Goal: Task Accomplishment & Management: Manage account settings

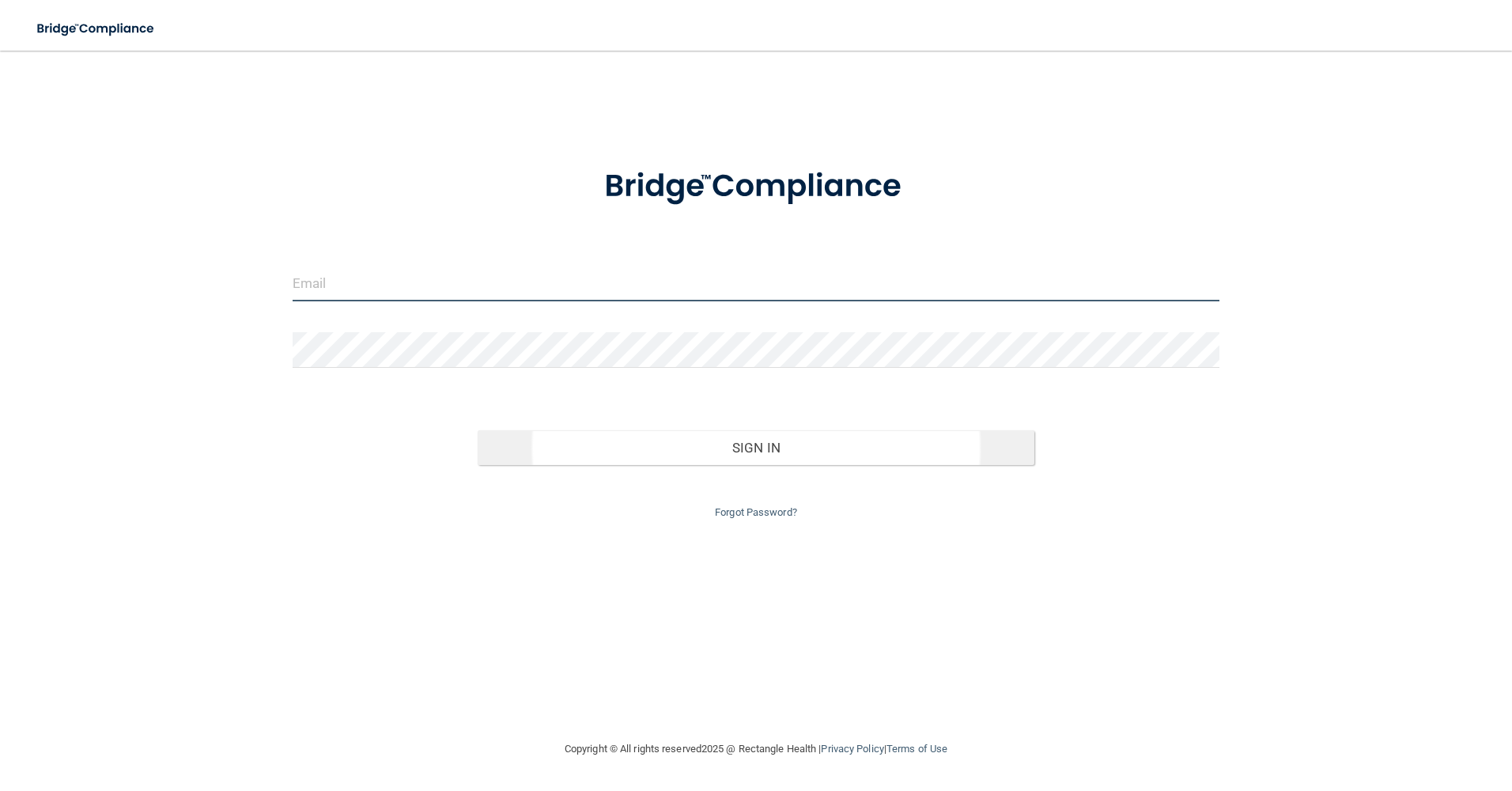
type input "[EMAIL_ADDRESS][DOMAIN_NAME]"
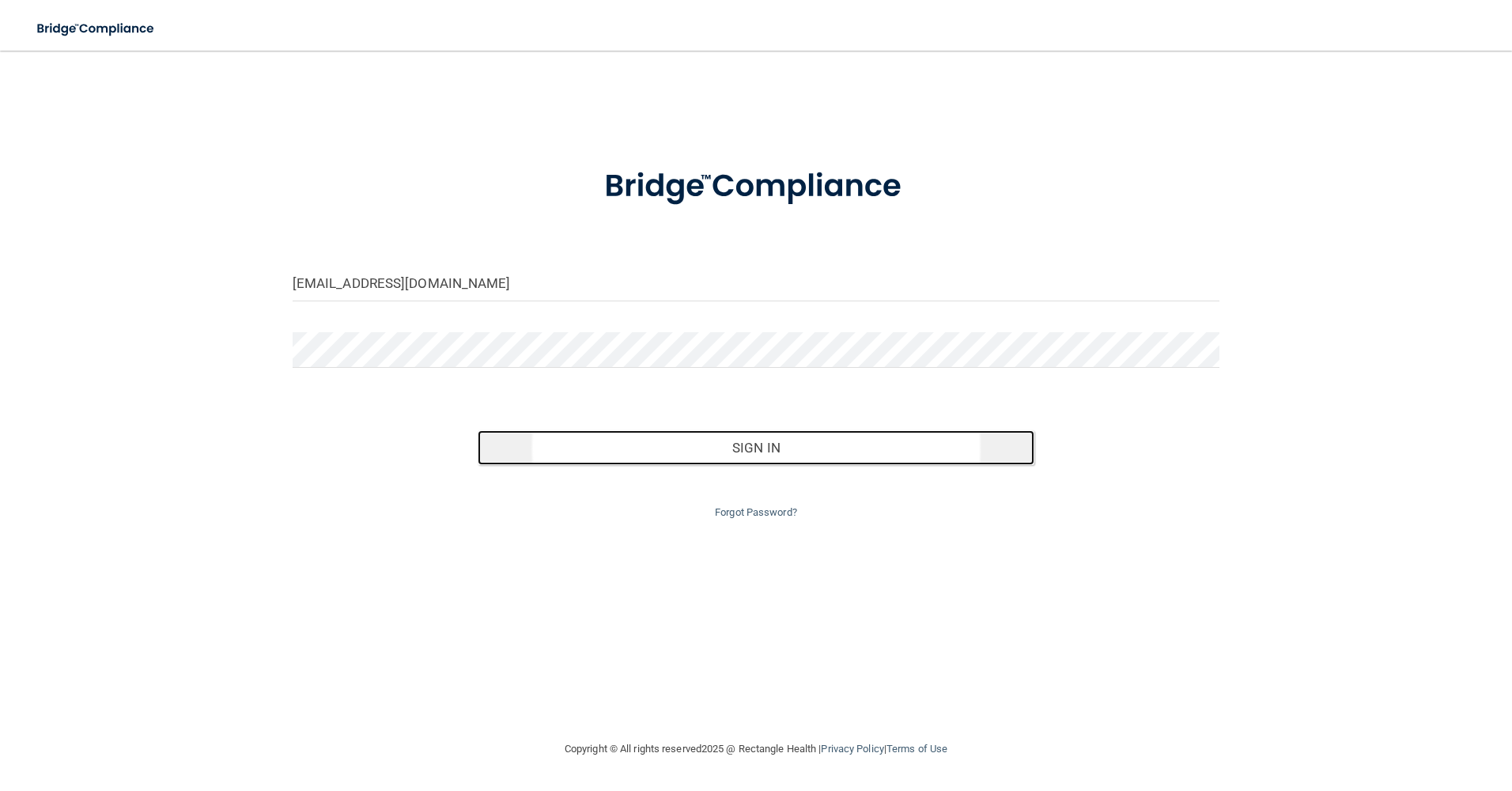
click at [673, 463] on button "Sign In" at bounding box center [756, 448] width 557 height 35
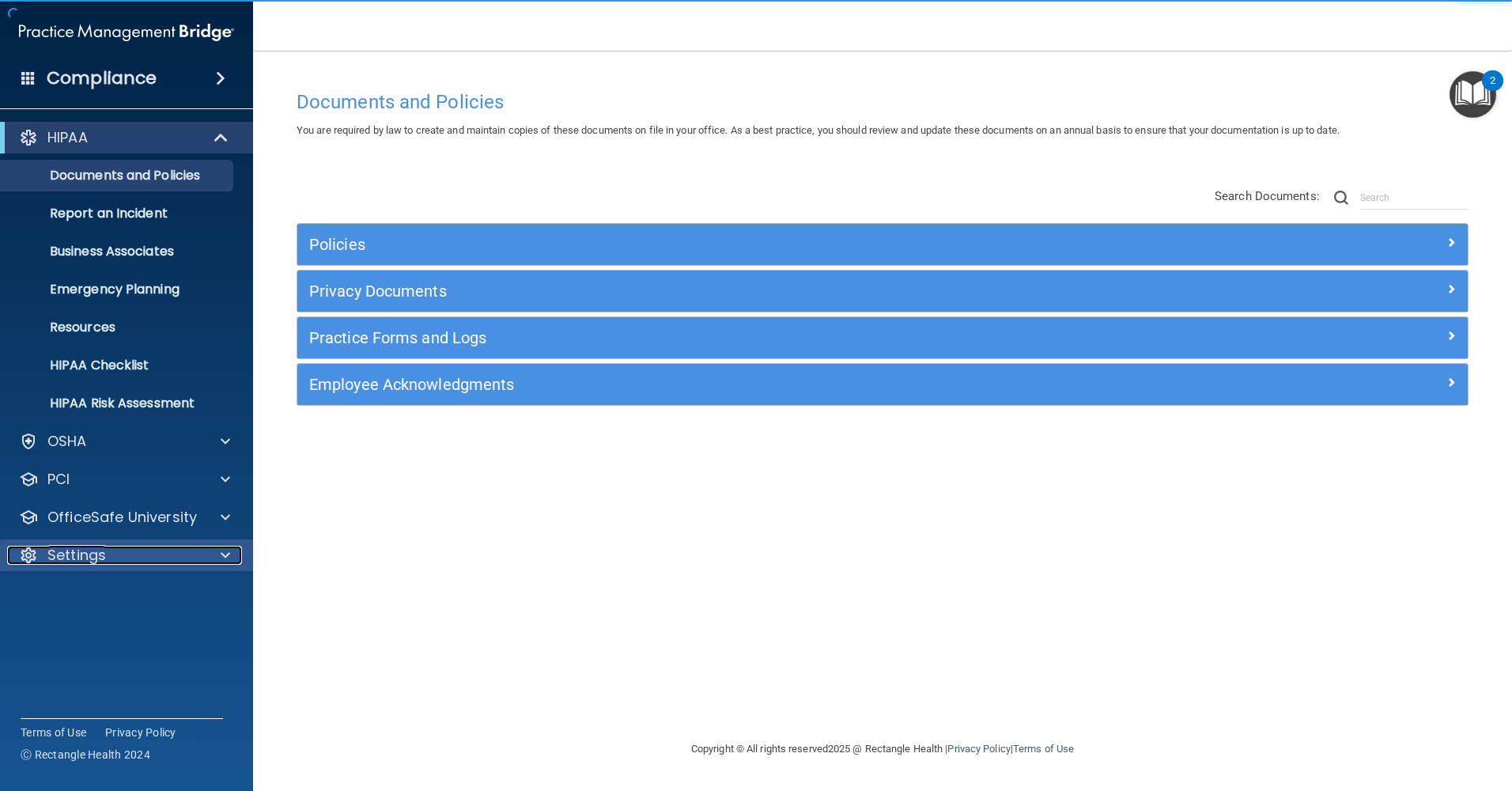
click at [116, 555] on div "Settings" at bounding box center [105, 555] width 196 height 19
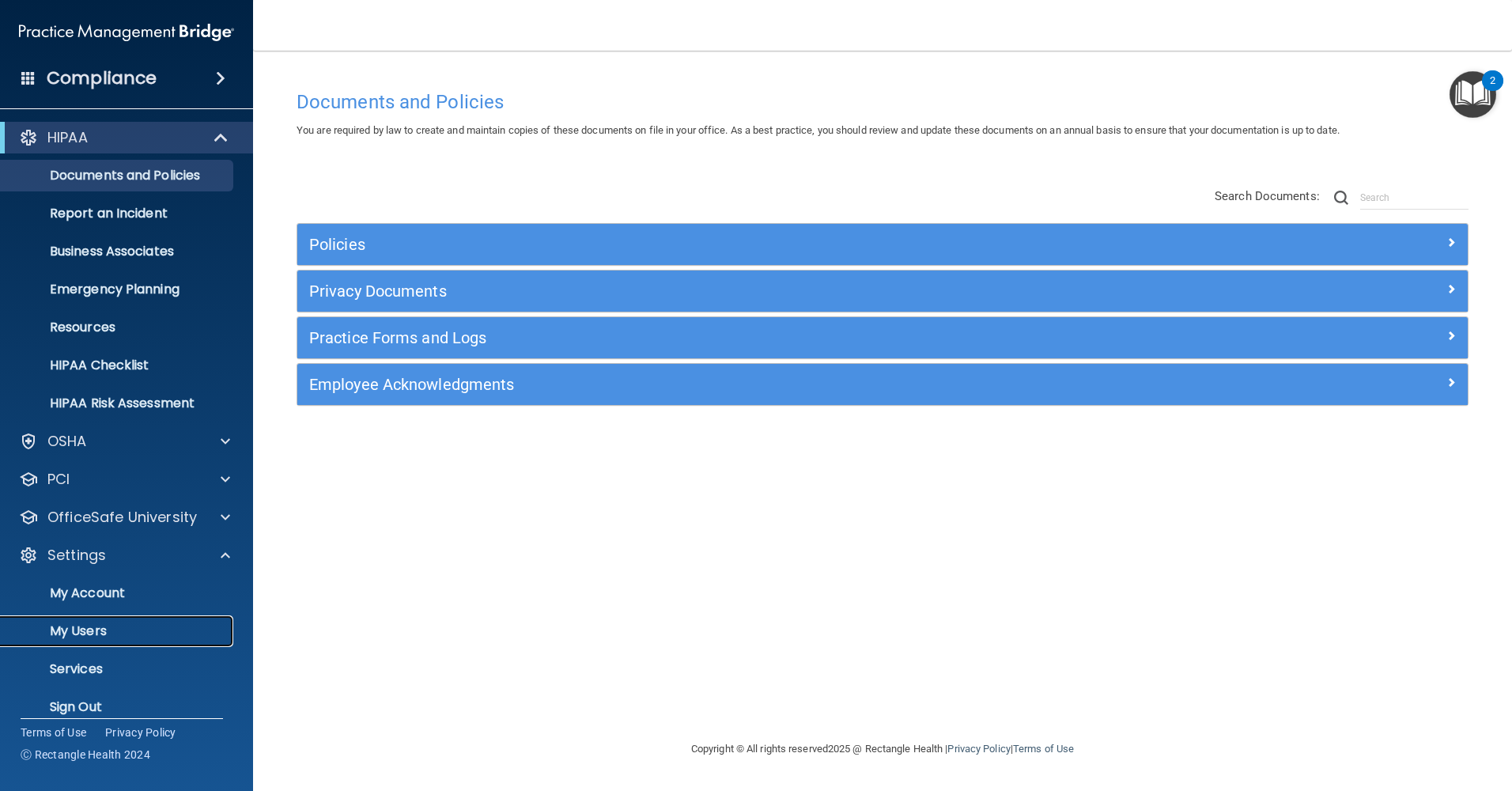
click at [93, 630] on p "My Users" at bounding box center [118, 631] width 216 height 16
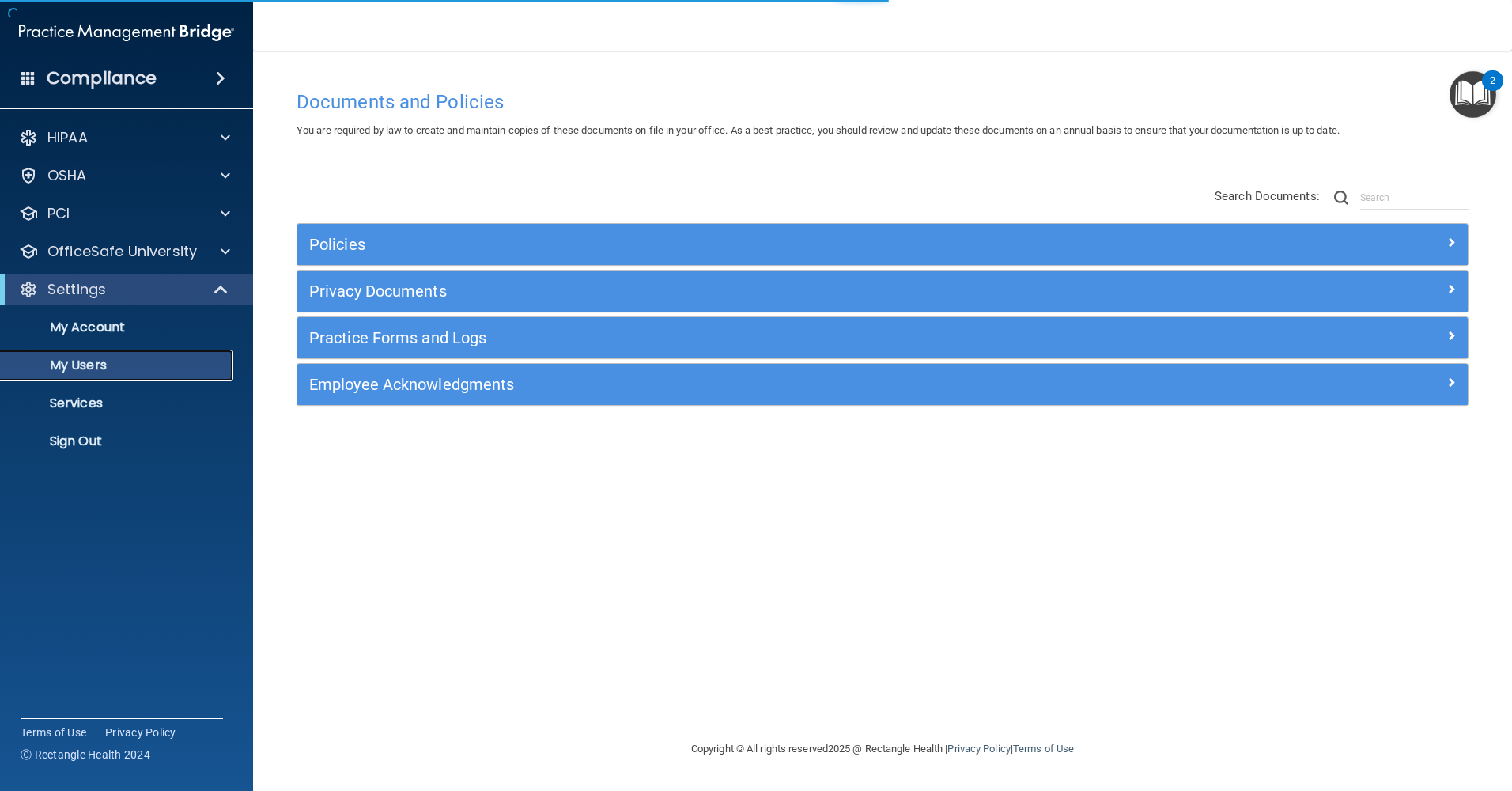
select select "20"
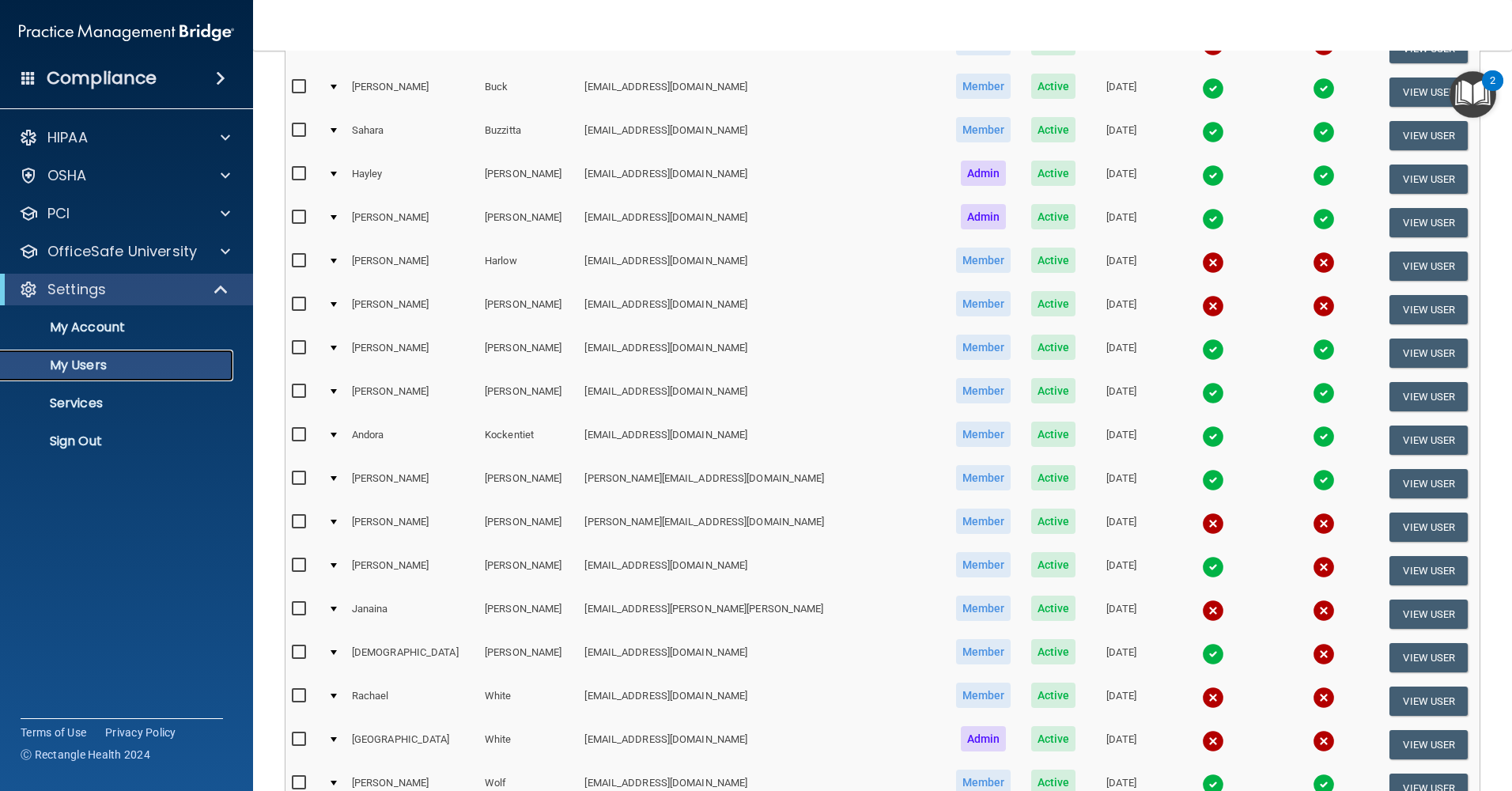
scroll to position [316, 0]
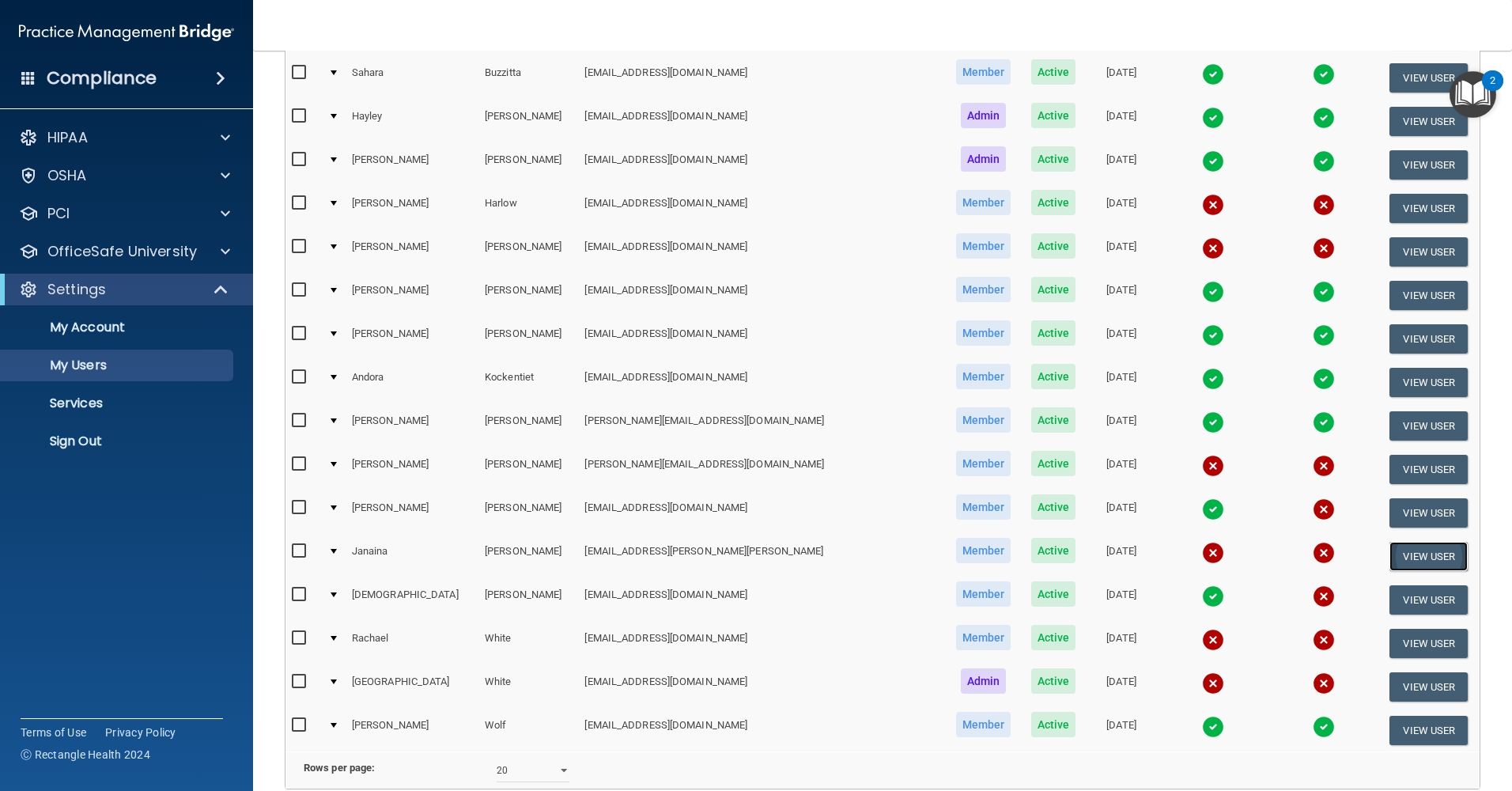
click at [1396, 554] on button "View User" at bounding box center [1428, 556] width 78 height 29
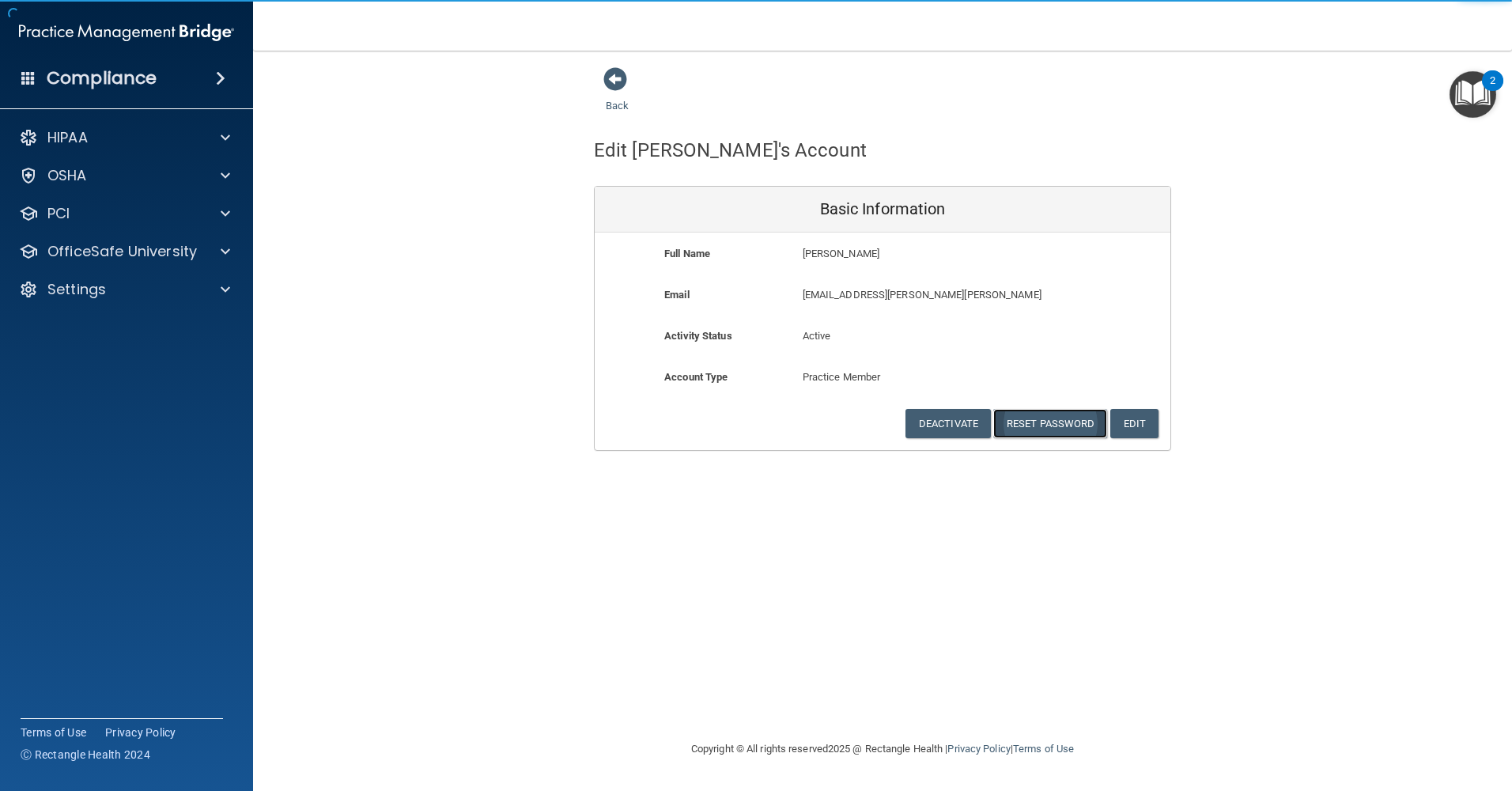
click at [1077, 429] on button "Reset Password" at bounding box center [1050, 423] width 113 height 29
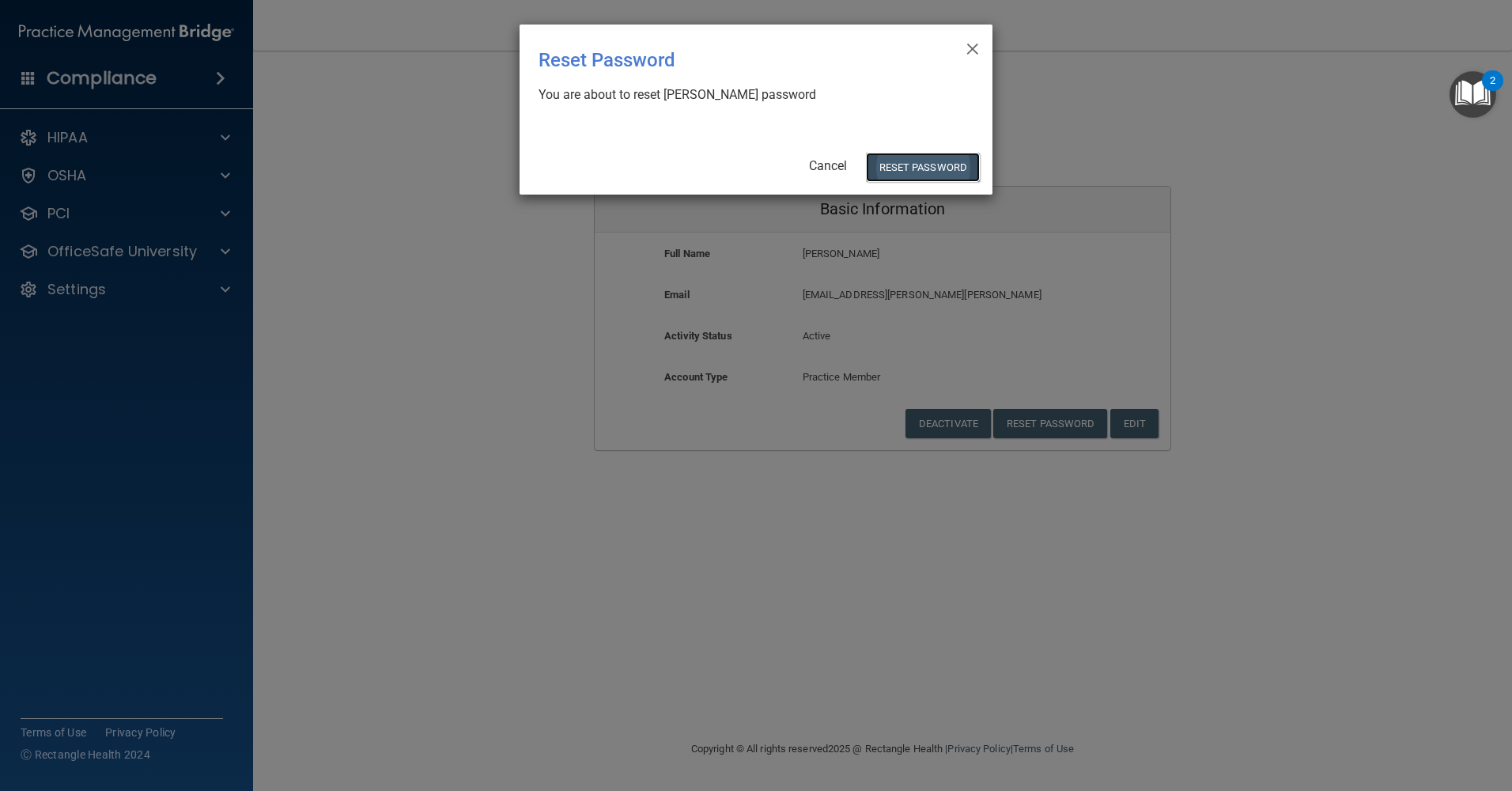
click at [909, 166] on button "Reset Password" at bounding box center [923, 167] width 113 height 29
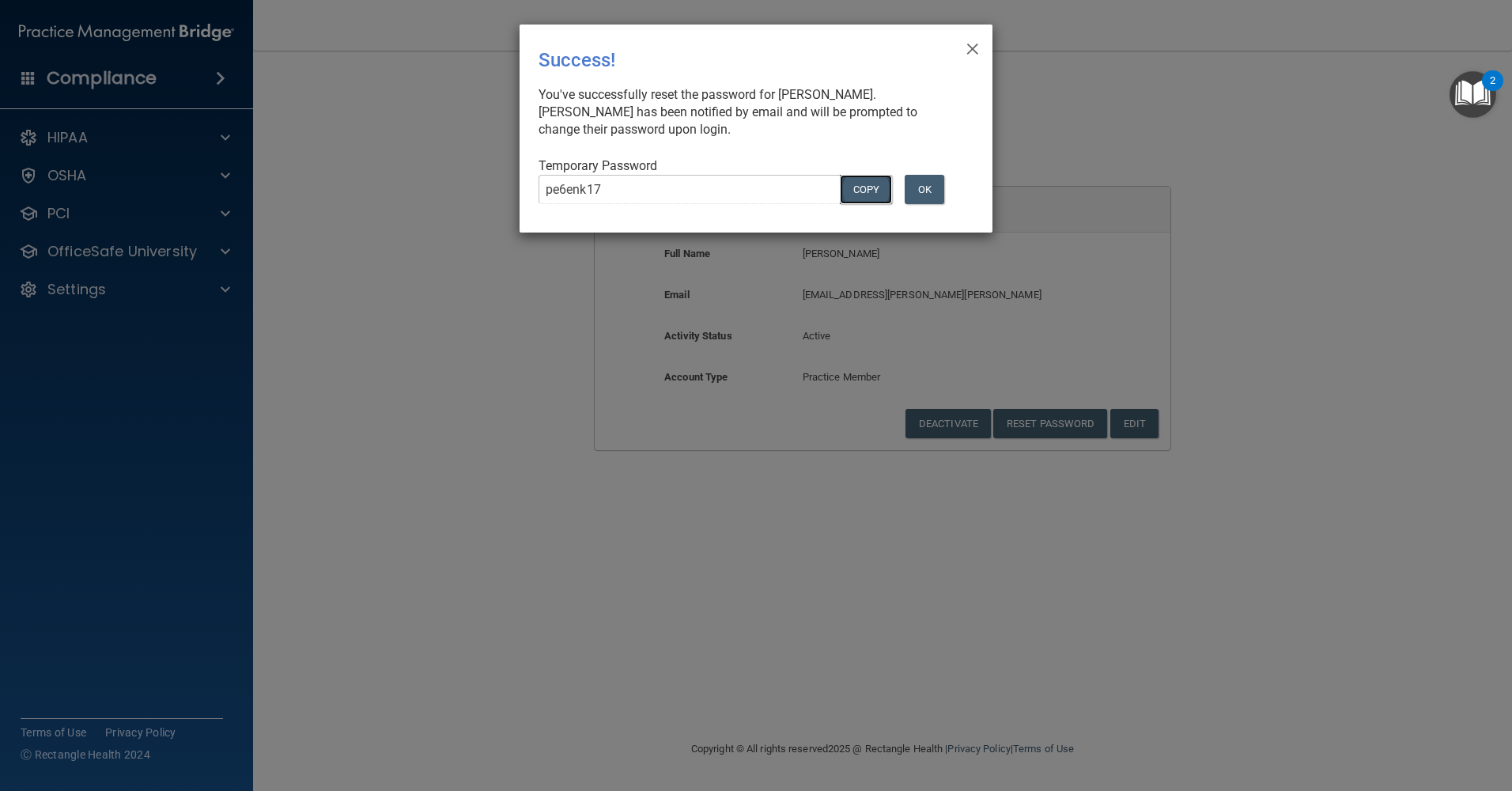
click at [857, 186] on button "COPY" at bounding box center [865, 189] width 52 height 29
click at [925, 196] on button "OK" at bounding box center [925, 189] width 40 height 29
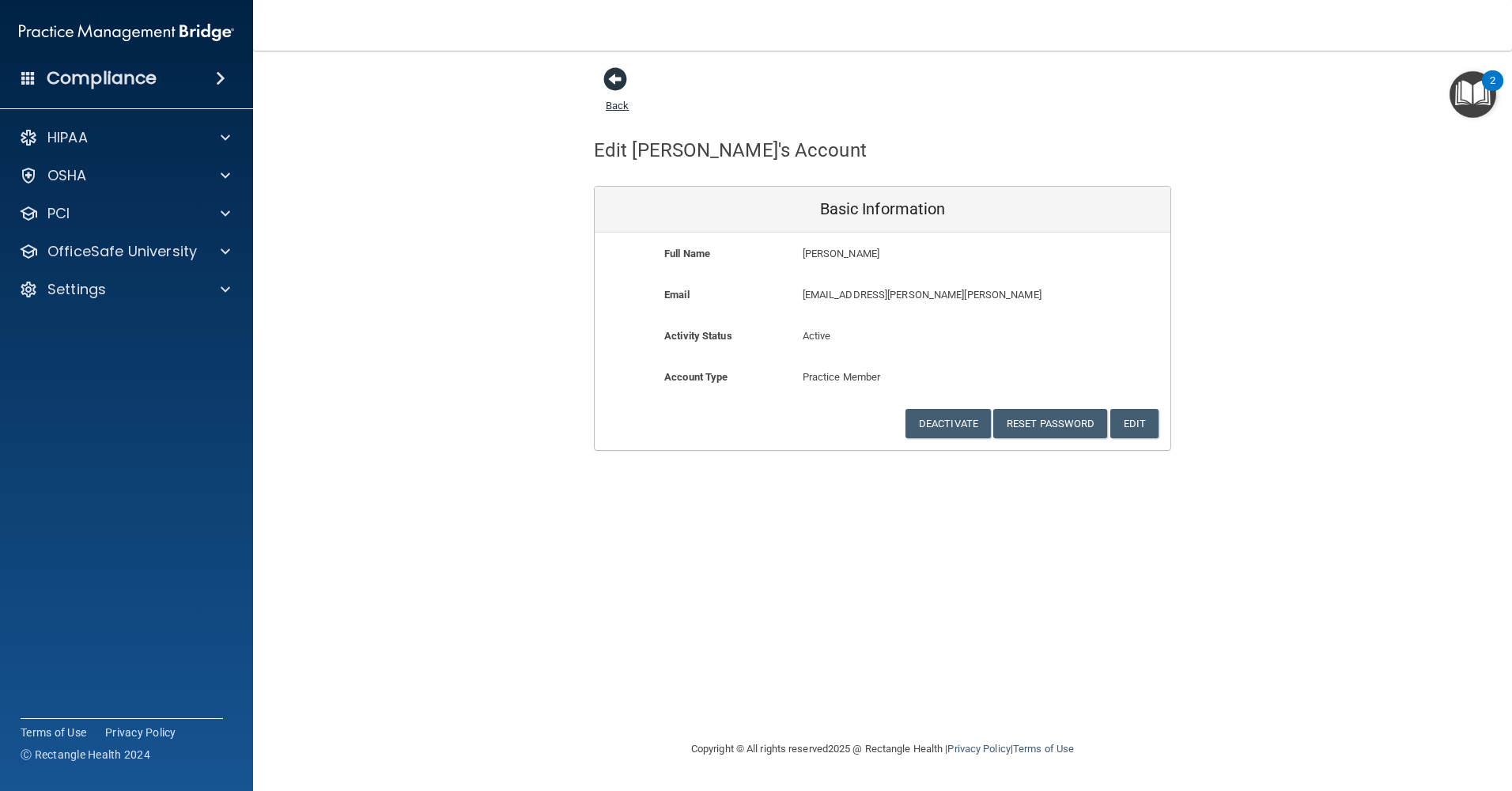
click at [615, 82] on span at bounding box center [615, 79] width 24 height 24
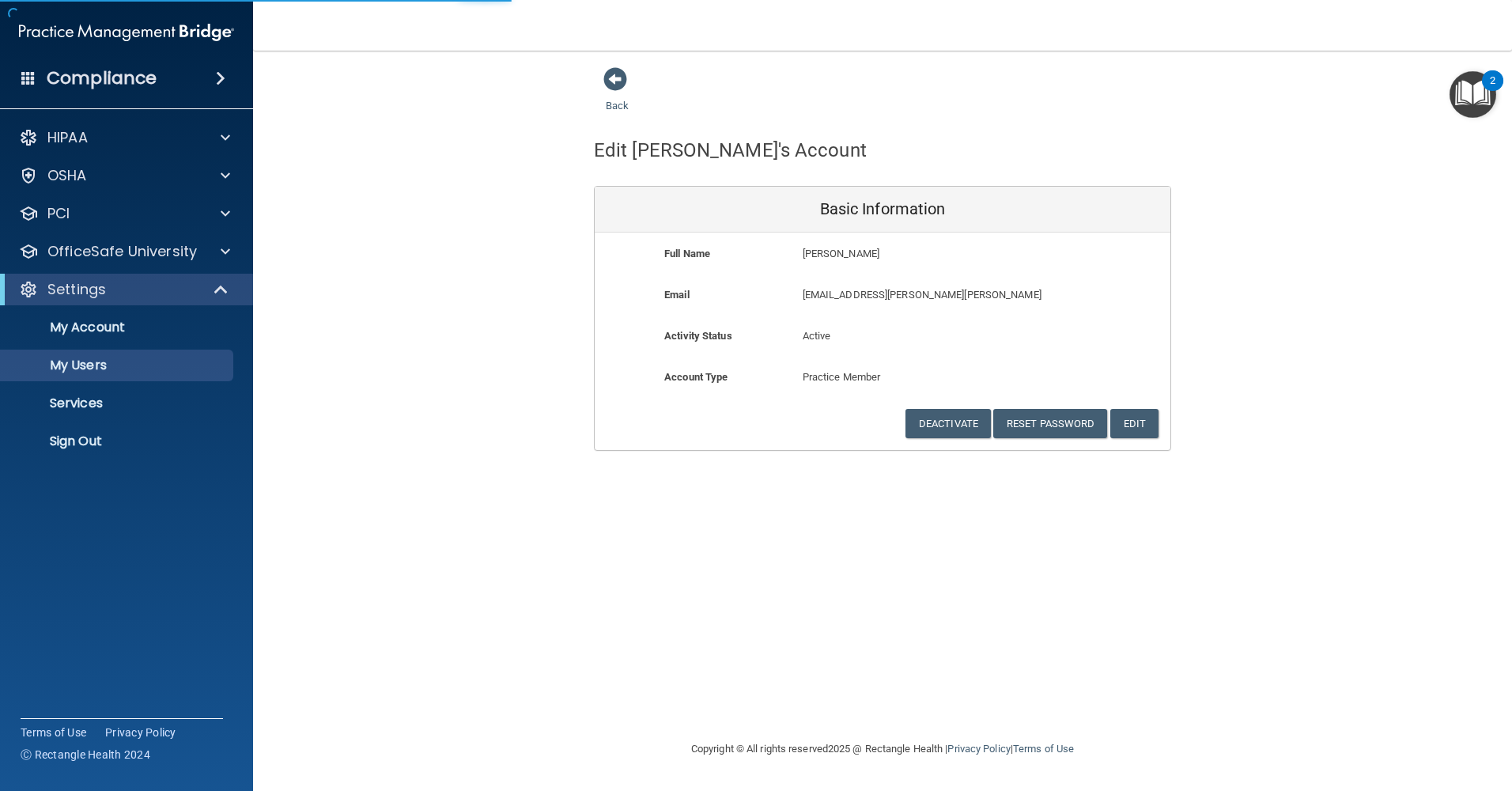
select select "20"
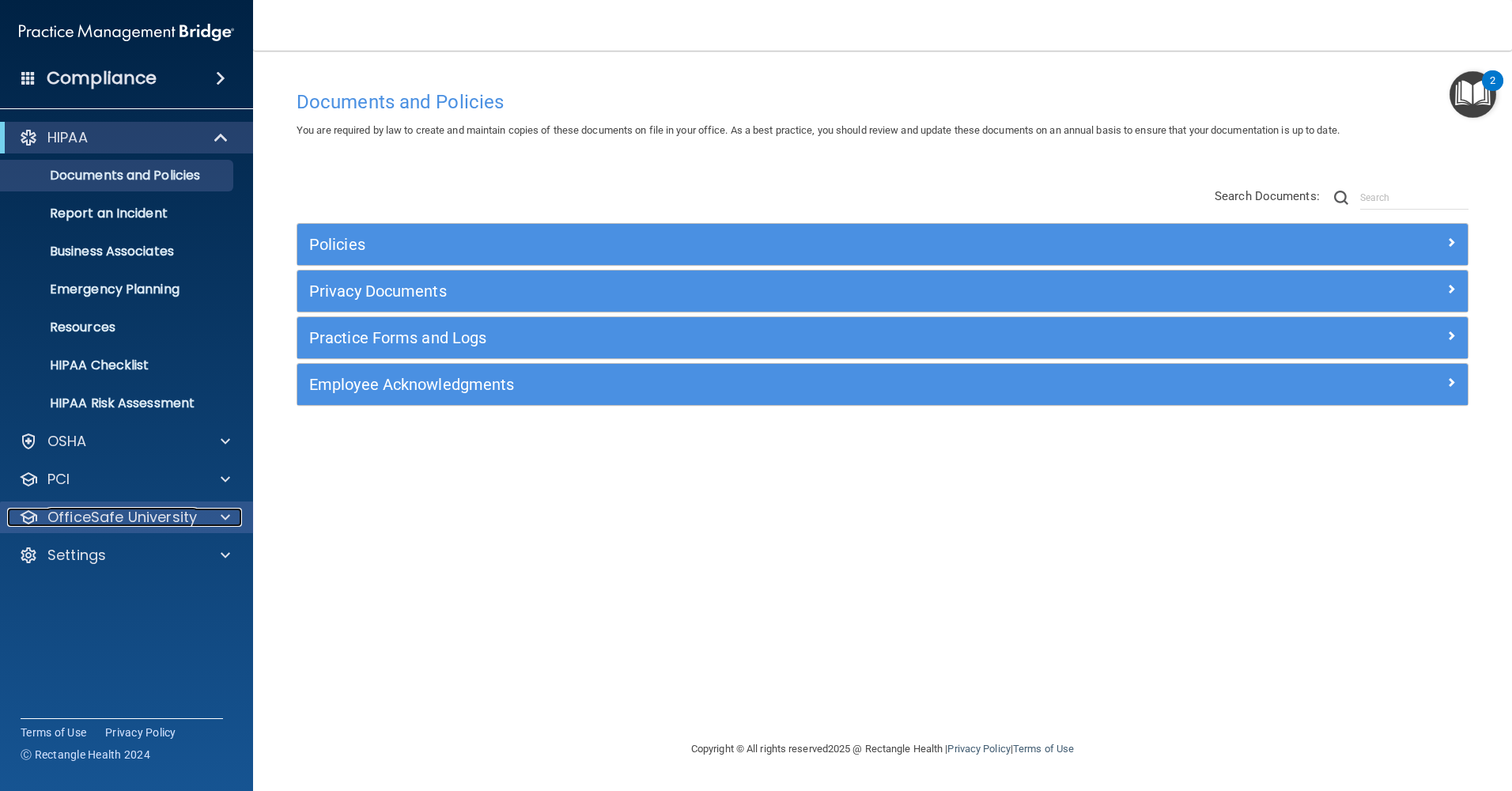
click at [187, 516] on p "OfficeSafe University" at bounding box center [122, 518] width 149 height 19
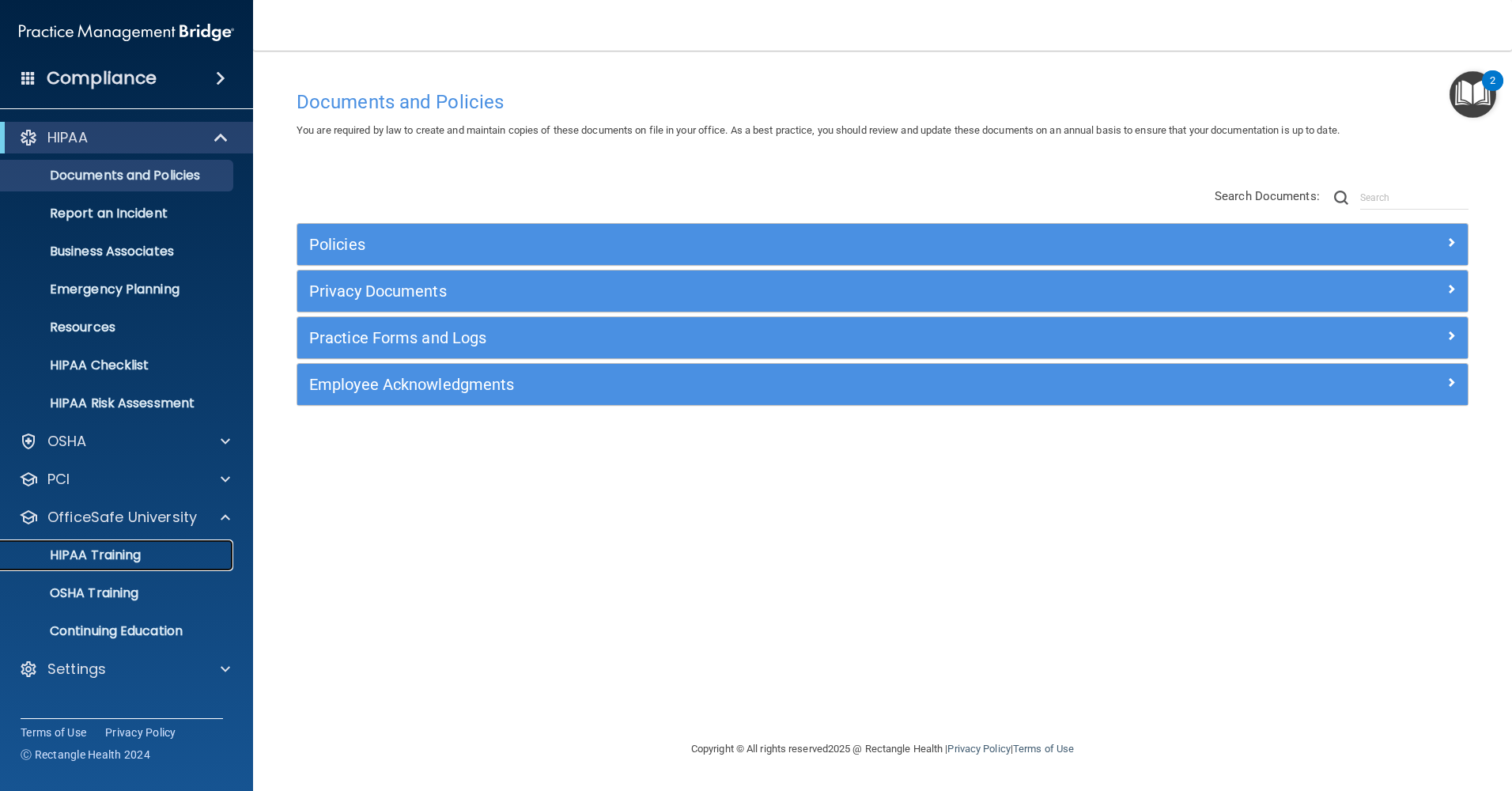
click at [100, 553] on p "HIPAA Training" at bounding box center [76, 555] width 130 height 16
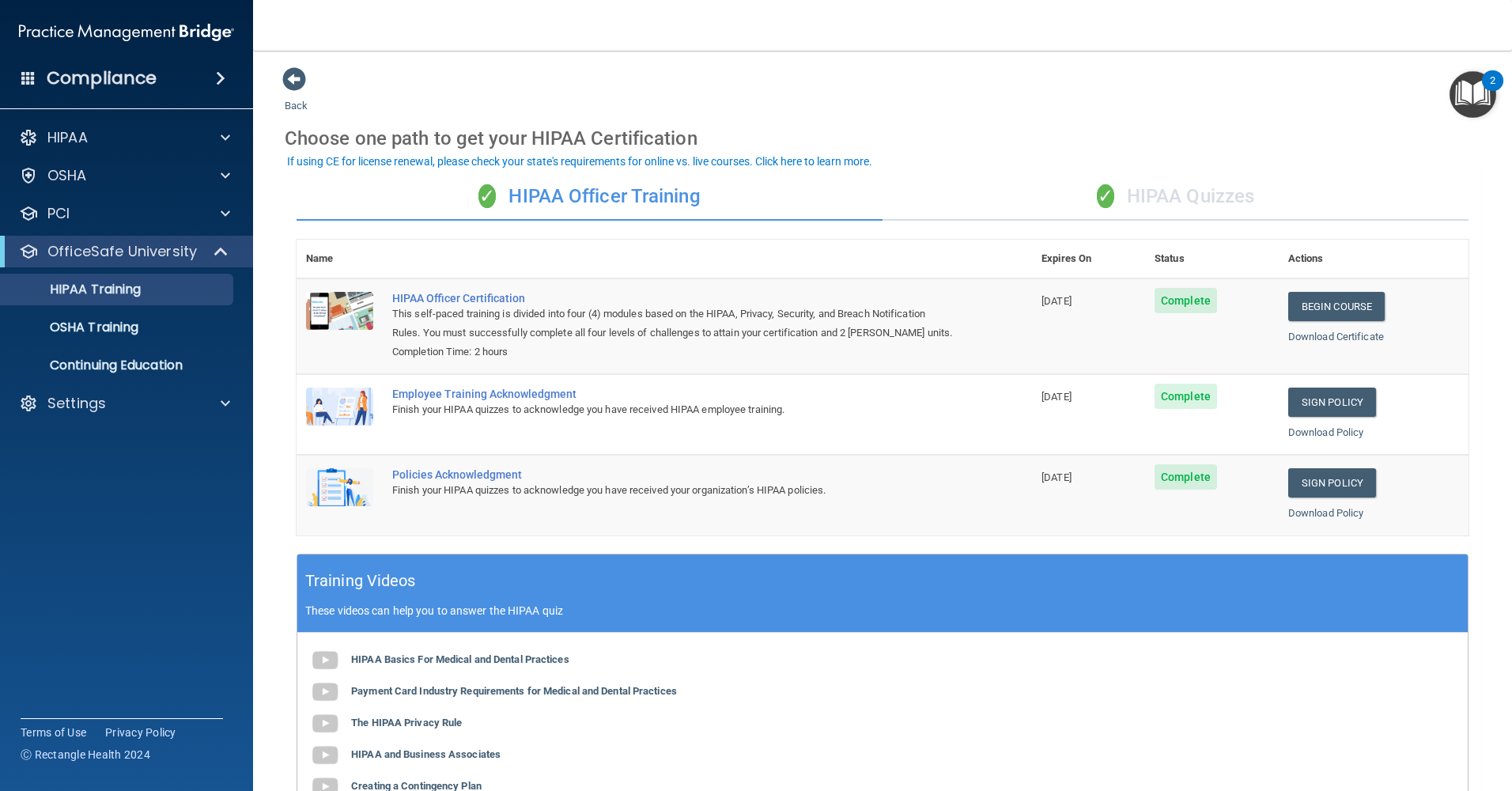
click at [128, 74] on h4 "Compliance" at bounding box center [101, 78] width 110 height 22
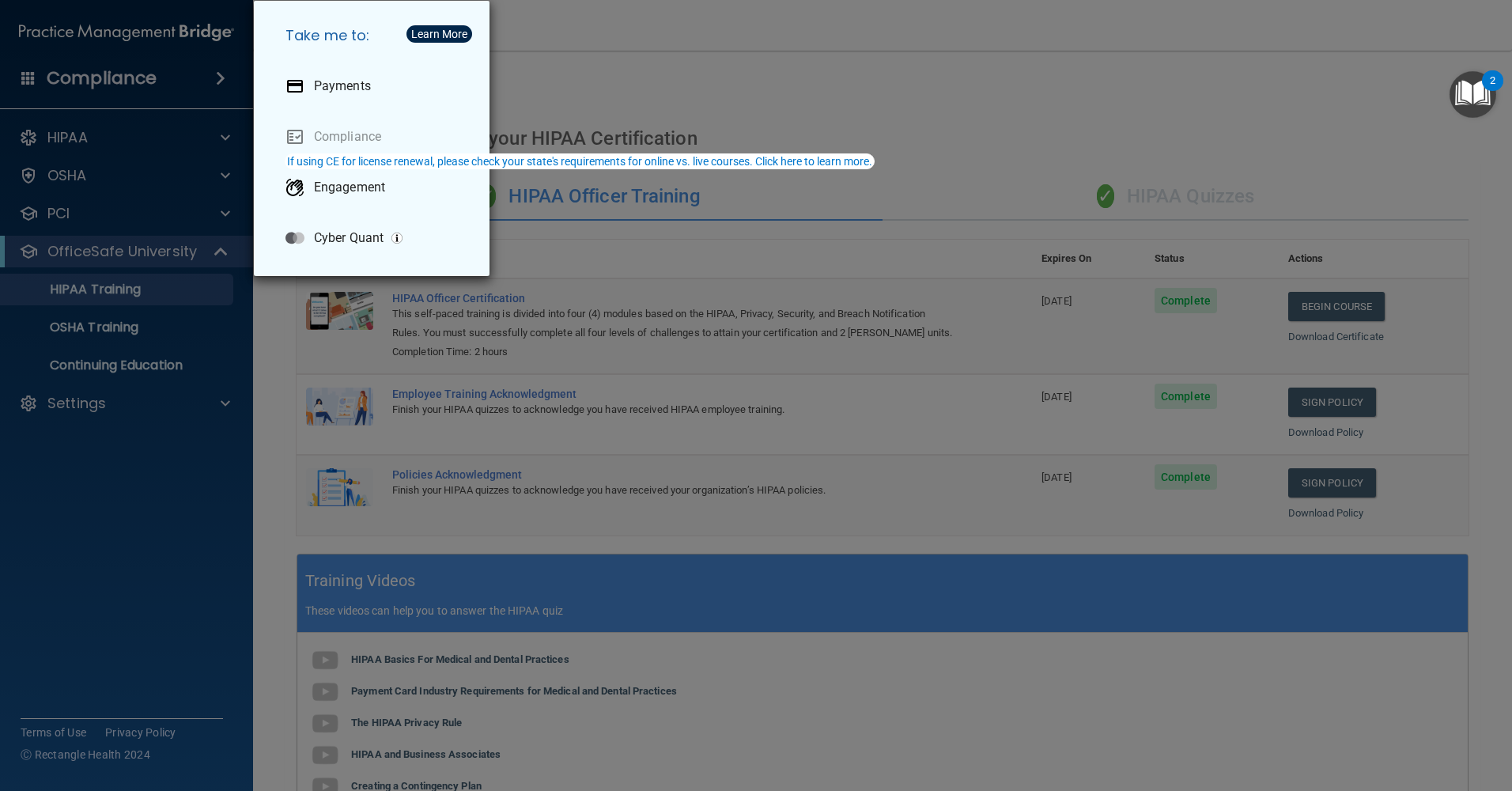
click at [606, 60] on div "Take me to: Payments Compliance Engagement Cyber Quant" at bounding box center [756, 396] width 1512 height 791
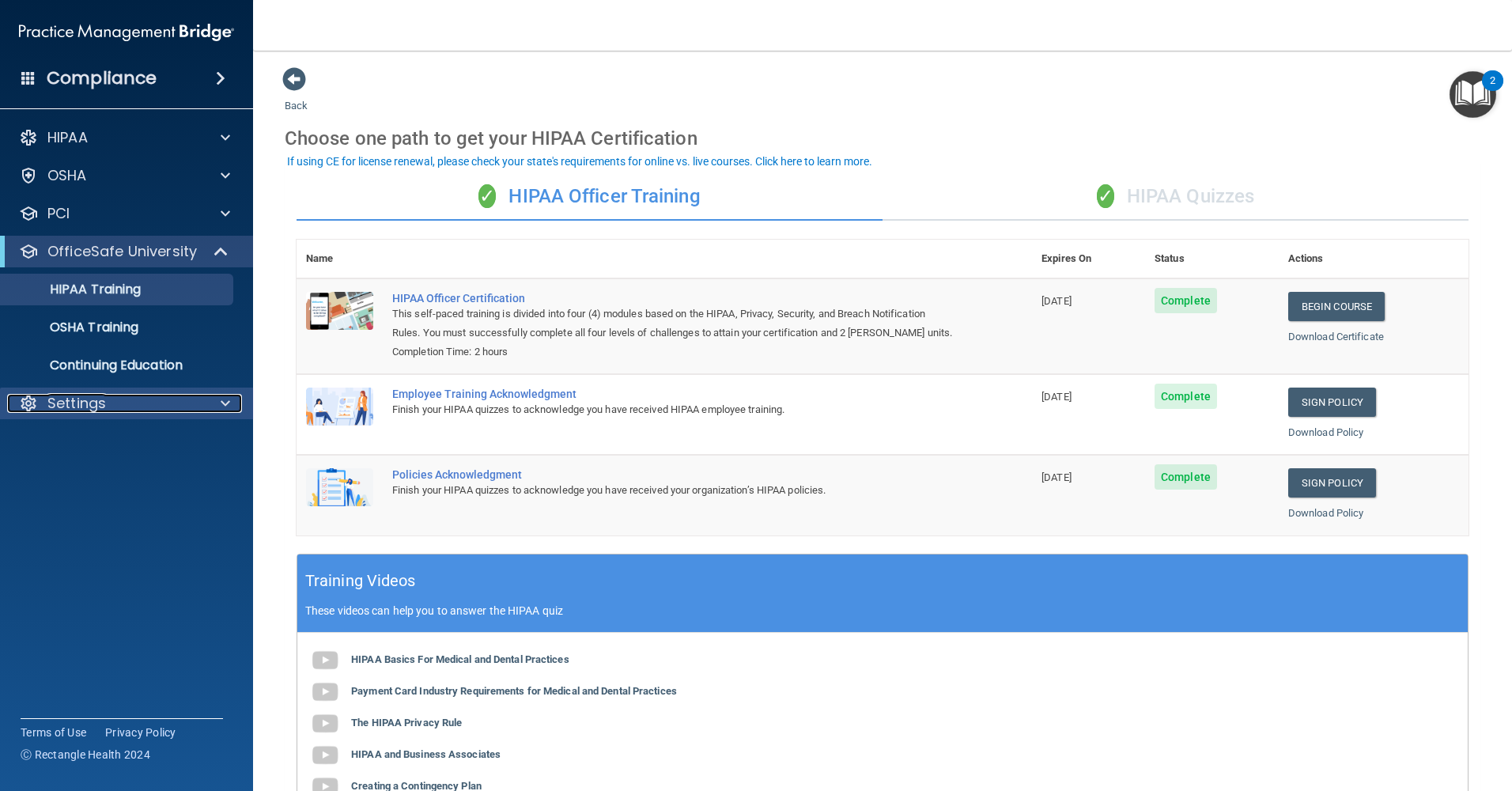
click at [166, 403] on div "Settings" at bounding box center [105, 403] width 196 height 19
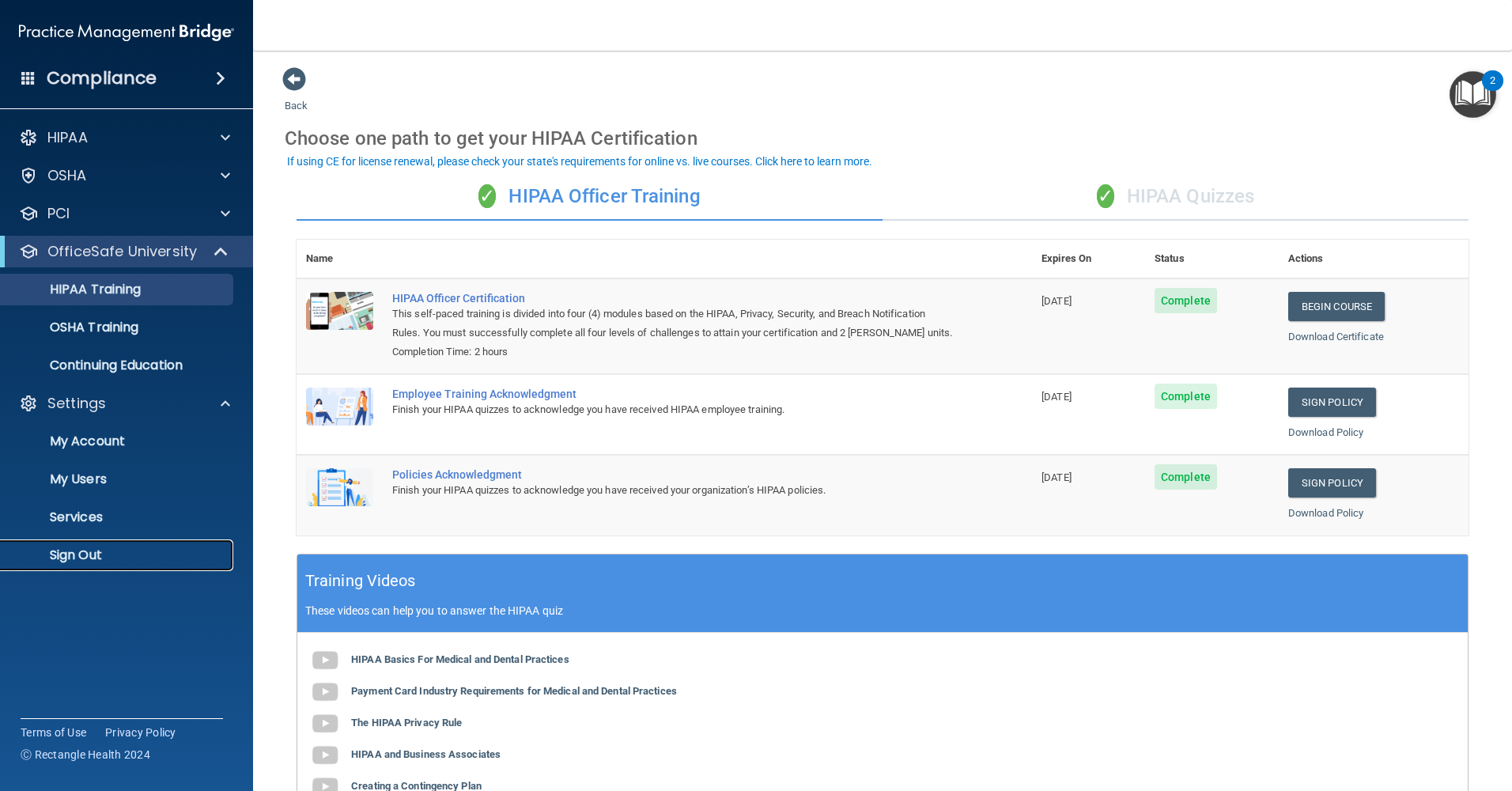
click at [93, 559] on p "Sign Out" at bounding box center [118, 555] width 216 height 16
